Goal: Browse casually: Explore the website without a specific task or goal

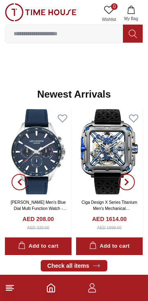
scroll to position [357, 0]
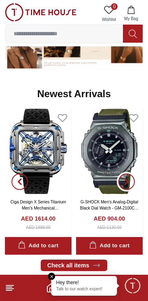
click at [131, 183] on span "button" at bounding box center [126, 181] width 16 height 16
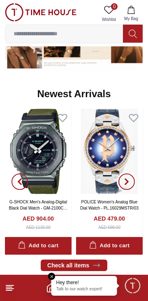
click at [127, 183] on icon "button" at bounding box center [126, 181] width 7 height 7
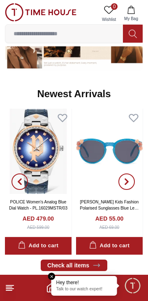
click at [129, 183] on icon "button" at bounding box center [126, 181] width 7 height 7
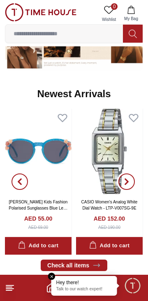
click at [131, 183] on span "button" at bounding box center [126, 181] width 16 height 16
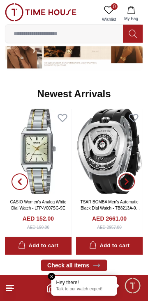
click at [130, 182] on span "button" at bounding box center [126, 181] width 16 height 16
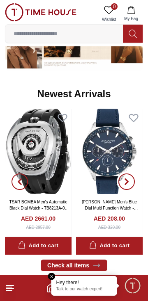
click at [132, 184] on span "button" at bounding box center [126, 181] width 16 height 16
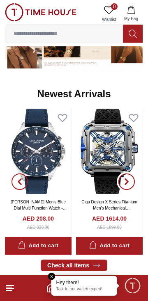
click at [132, 181] on span "button" at bounding box center [126, 181] width 16 height 16
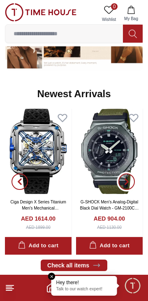
click at [127, 185] on span "button" at bounding box center [126, 181] width 16 height 16
click at [130, 181] on span "button" at bounding box center [126, 181] width 16 height 16
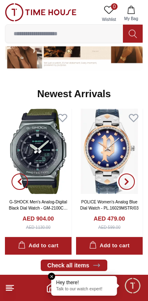
click at [132, 182] on span "button" at bounding box center [126, 181] width 16 height 16
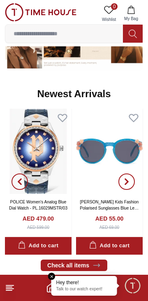
click at [131, 182] on span "button" at bounding box center [126, 181] width 16 height 16
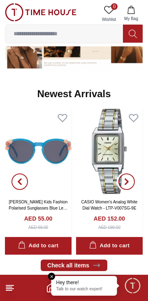
click at [128, 186] on span "button" at bounding box center [126, 181] width 16 height 16
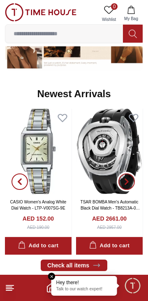
click at [128, 182] on icon "button" at bounding box center [126, 181] width 7 height 7
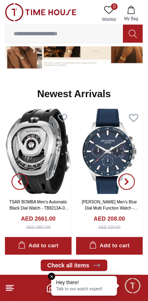
click at [132, 182] on span "button" at bounding box center [126, 181] width 16 height 16
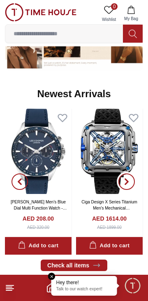
click at [128, 182] on icon "button" at bounding box center [126, 181] width 7 height 7
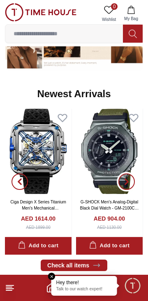
click at [130, 183] on span "button" at bounding box center [126, 181] width 16 height 16
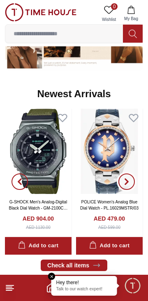
click at [132, 182] on span "button" at bounding box center [126, 181] width 16 height 16
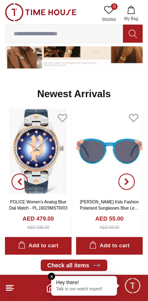
click at [132, 186] on span "button" at bounding box center [126, 181] width 16 height 16
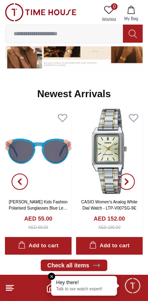
scroll to position [358, 0]
